Goal: Transaction & Acquisition: Book appointment/travel/reservation

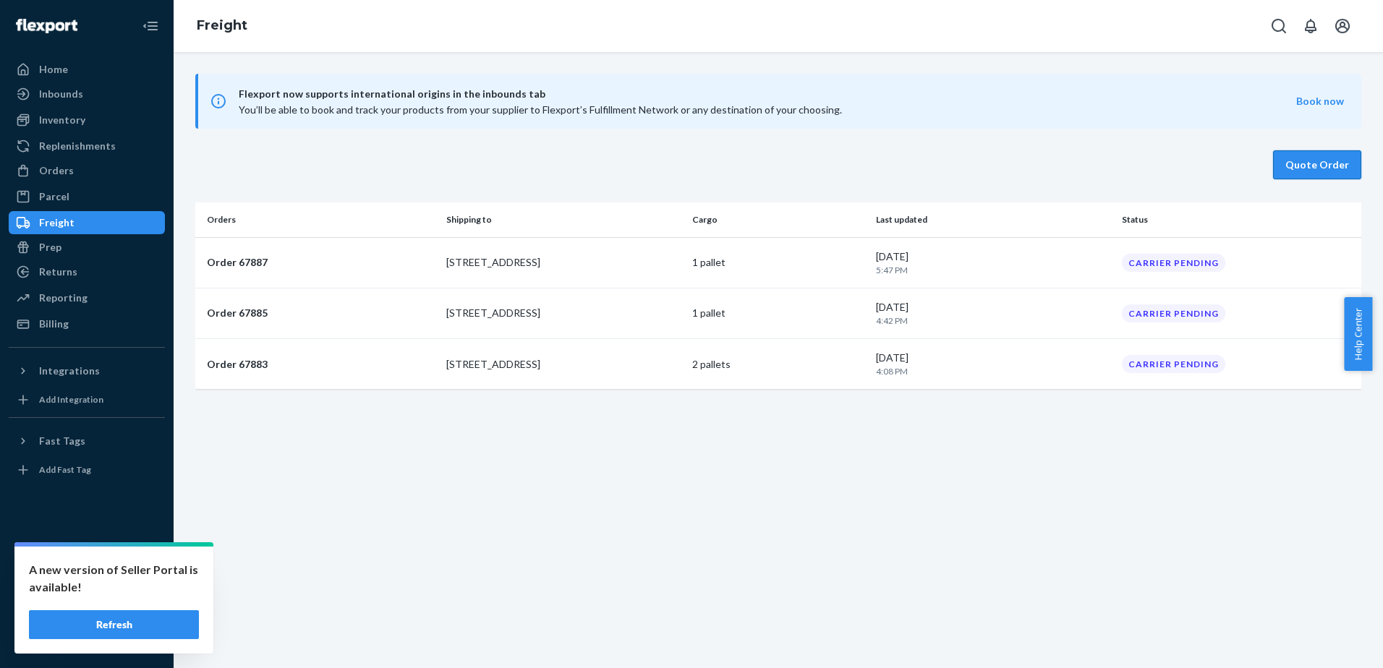
click at [1293, 166] on button "Quote Order" at bounding box center [1317, 164] width 88 height 29
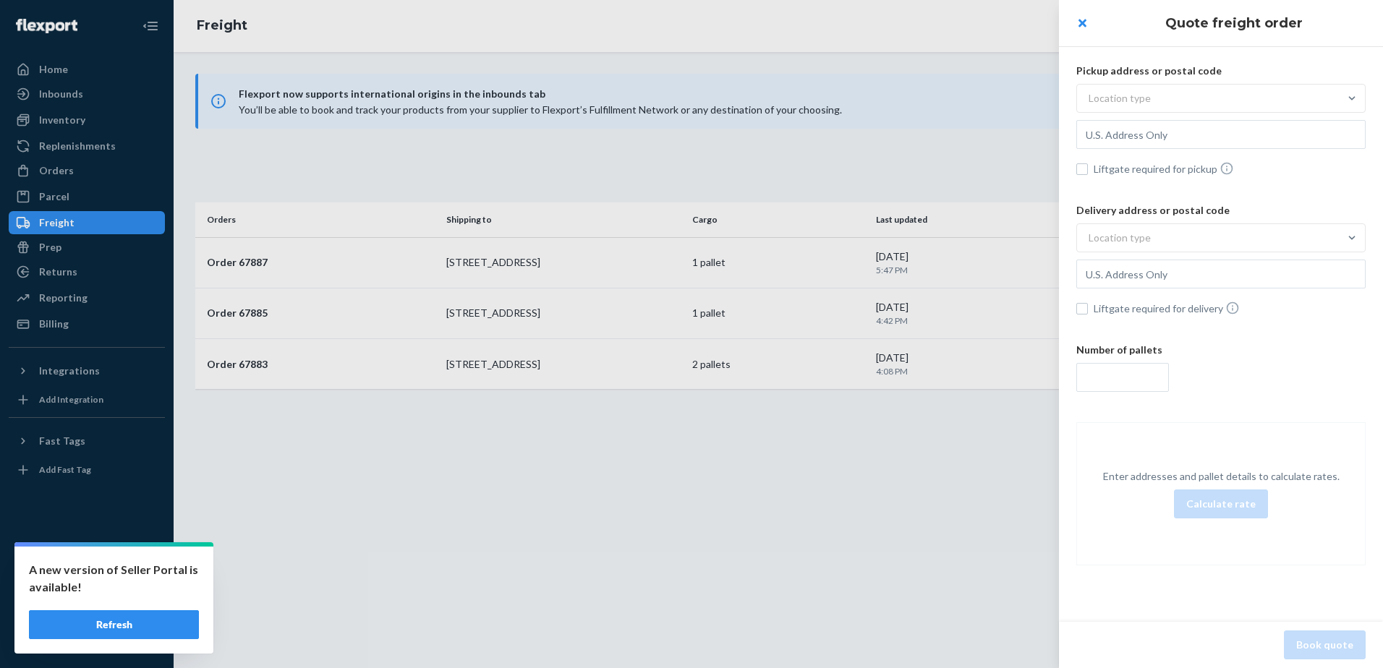
click at [1293, 166] on span "Liftgate required for pickup" at bounding box center [1230, 168] width 272 height 15
click at [1088, 166] on input "Liftgate required for pickup" at bounding box center [1082, 169] width 12 height 12
checkbox input "true"
click at [1241, 107] on div "Location type" at bounding box center [1208, 98] width 262 height 26
click at [1017, 98] on input "Location type" at bounding box center [1017, 98] width 0 height 0
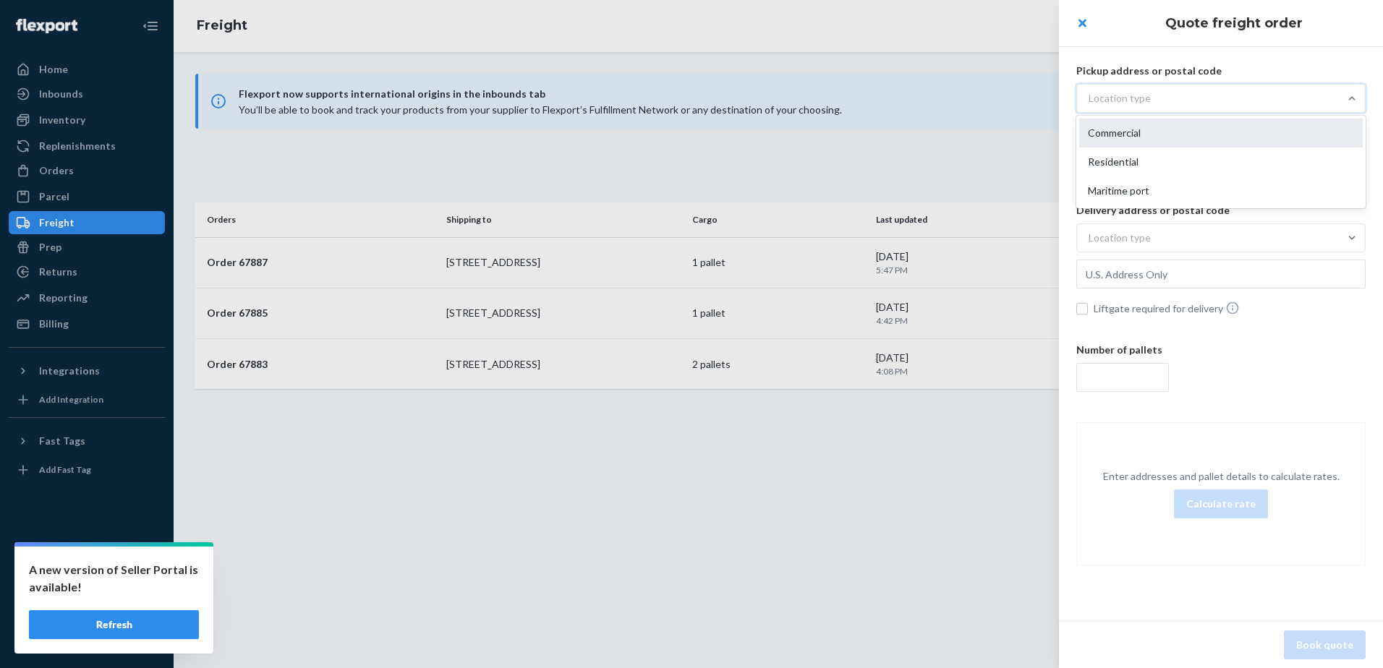
click at [1187, 132] on div "Commercial" at bounding box center [1221, 133] width 284 height 29
click at [1017, 98] on input "option Commercial focused, 1 of 3. 3 results available. Use Up and Down to choo…" at bounding box center [1017, 98] width 0 height 0
click at [1146, 98] on div "Commercial" at bounding box center [1208, 98] width 262 height 26
click at [1017, 98] on input "option Commercial, selected. 0 results available. Select is focused , press Dow…" at bounding box center [1017, 98] width 0 height 0
click at [1160, 96] on div "Commercial" at bounding box center [1208, 98] width 262 height 26
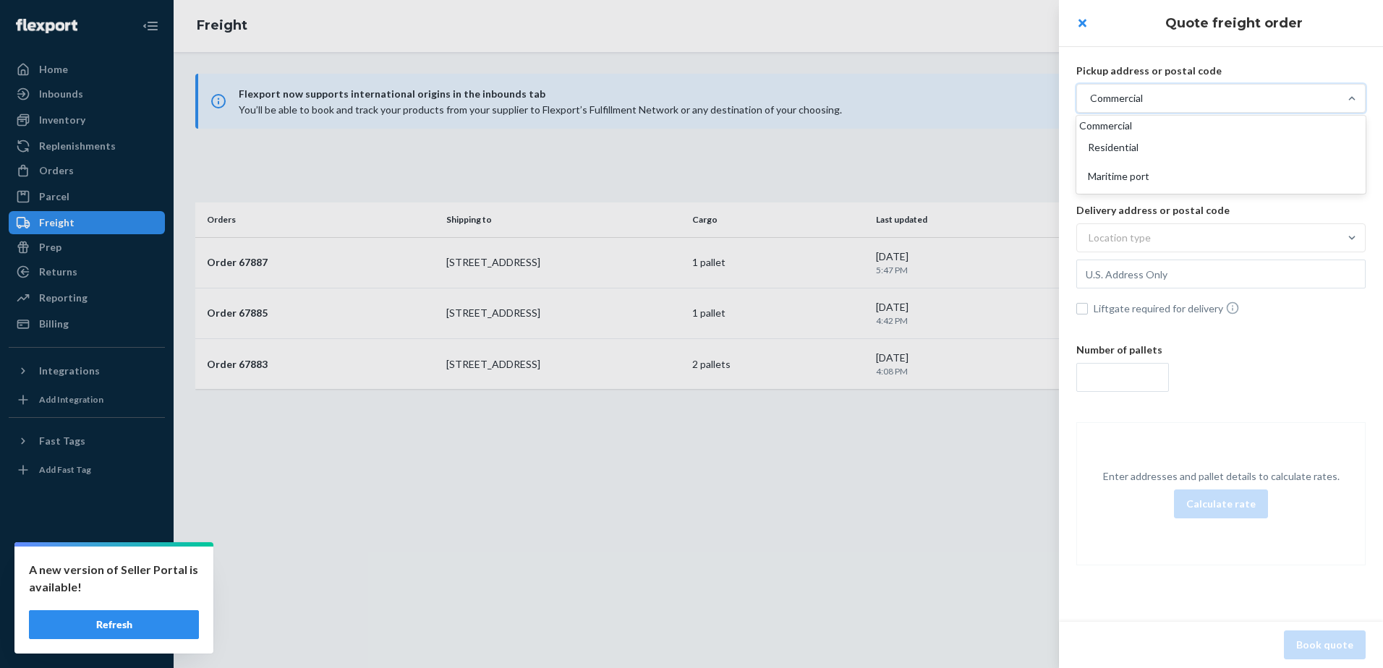
click at [1017, 98] on input "option Commercial, selected. option Commercial focused, 1 of 3. 3 results avail…" at bounding box center [1017, 98] width 0 height 0
